Goal: Task Accomplishment & Management: Use online tool/utility

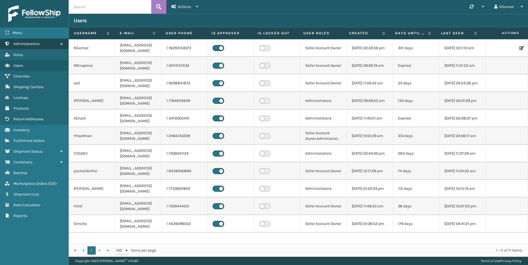
click at [58, 43] on link "Administration" at bounding box center [34, 43] width 68 height 11
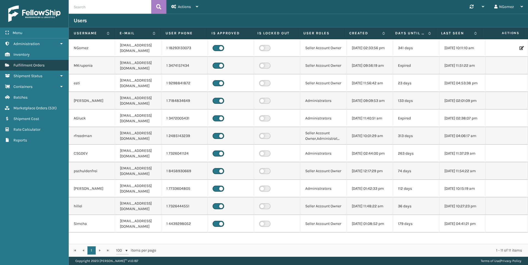
click at [47, 68] on link "Fulfillment Orders" at bounding box center [34, 65] width 68 height 11
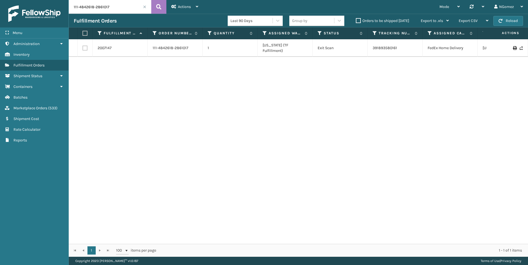
click at [116, 10] on input "111-4842618-2861017" at bounding box center [110, 7] width 82 height 14
paste input "CG3555"
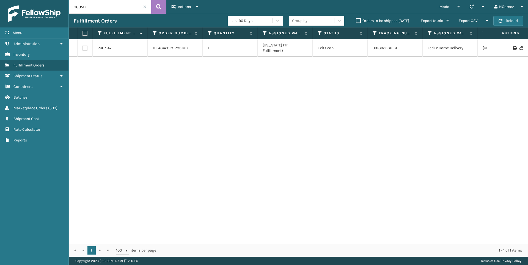
click at [80, 5] on input "CG3555" at bounding box center [110, 7] width 82 height 14
type input "3555"
click at [161, 10] on icon at bounding box center [158, 7] width 5 height 8
click at [46, 106] on span "Marketplace Orders" at bounding box center [30, 108] width 34 height 5
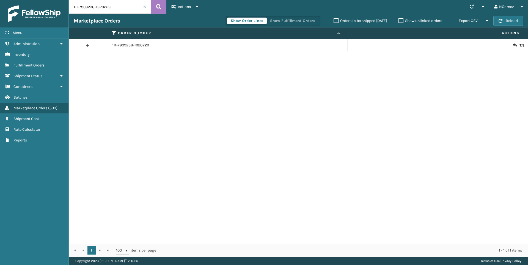
click at [93, 10] on input "111-7909238-1920229" at bounding box center [110, 7] width 82 height 14
type input "3555"
click at [513, 45] on icon at bounding box center [514, 45] width 3 height 5
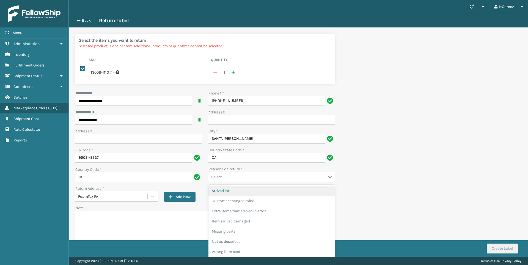
click at [257, 178] on div "Select..." at bounding box center [266, 177] width 116 height 9
click at [245, 204] on div "Customer changed mind" at bounding box center [271, 201] width 126 height 10
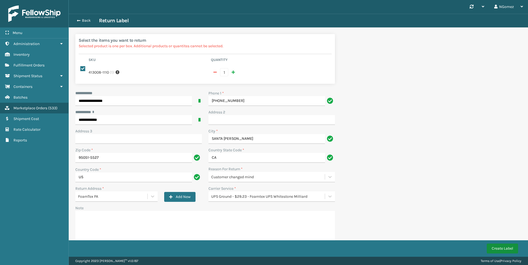
click at [497, 248] on button "Create Label" at bounding box center [502, 249] width 31 height 10
